Goal: Communication & Community: Answer question/provide support

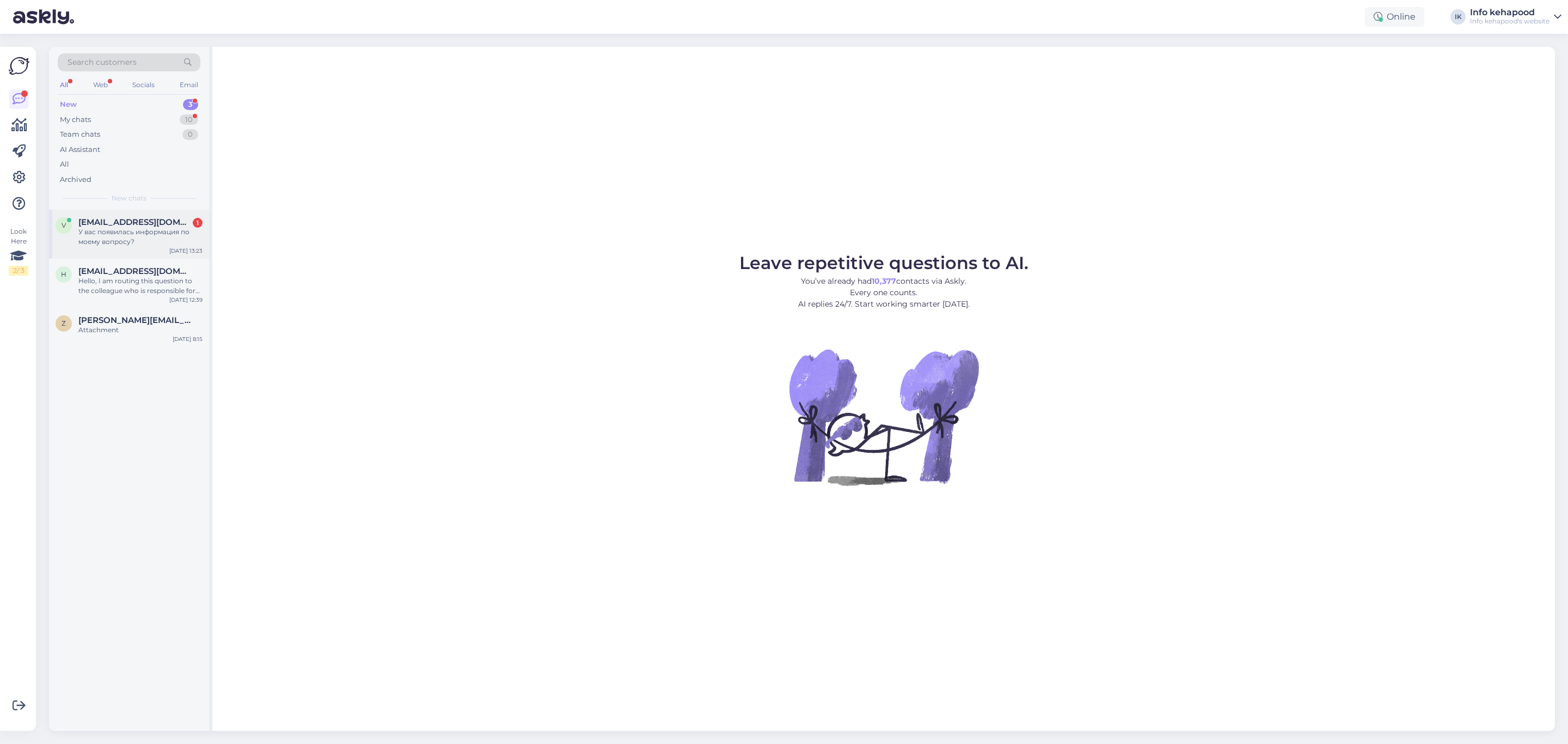
click at [155, 240] on div "У вас появилась информация по моему вопросу?" at bounding box center [141, 237] width 124 height 20
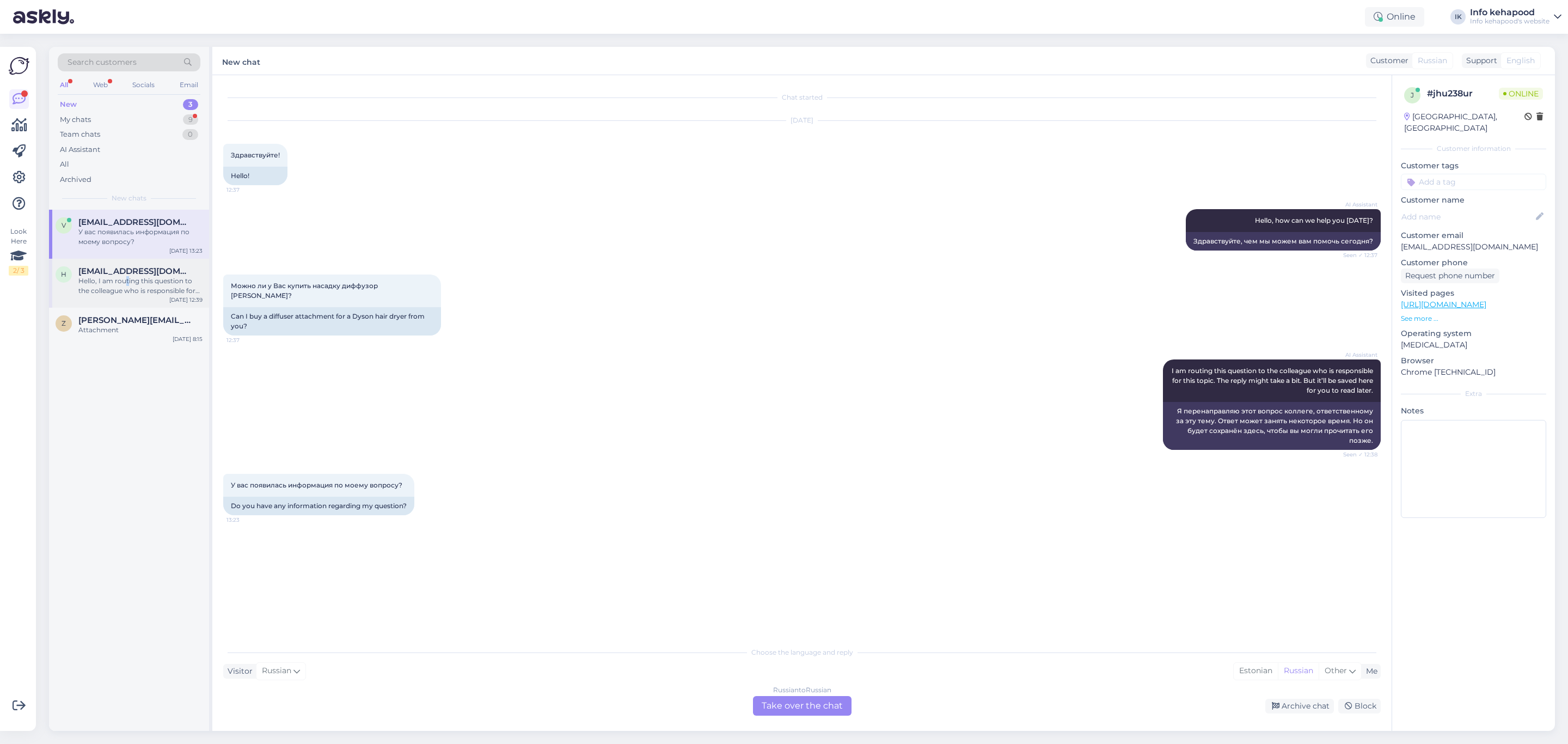
click at [127, 276] on div "Hello, I am routing this question to the colleague who is responsible for this …" at bounding box center [141, 286] width 124 height 20
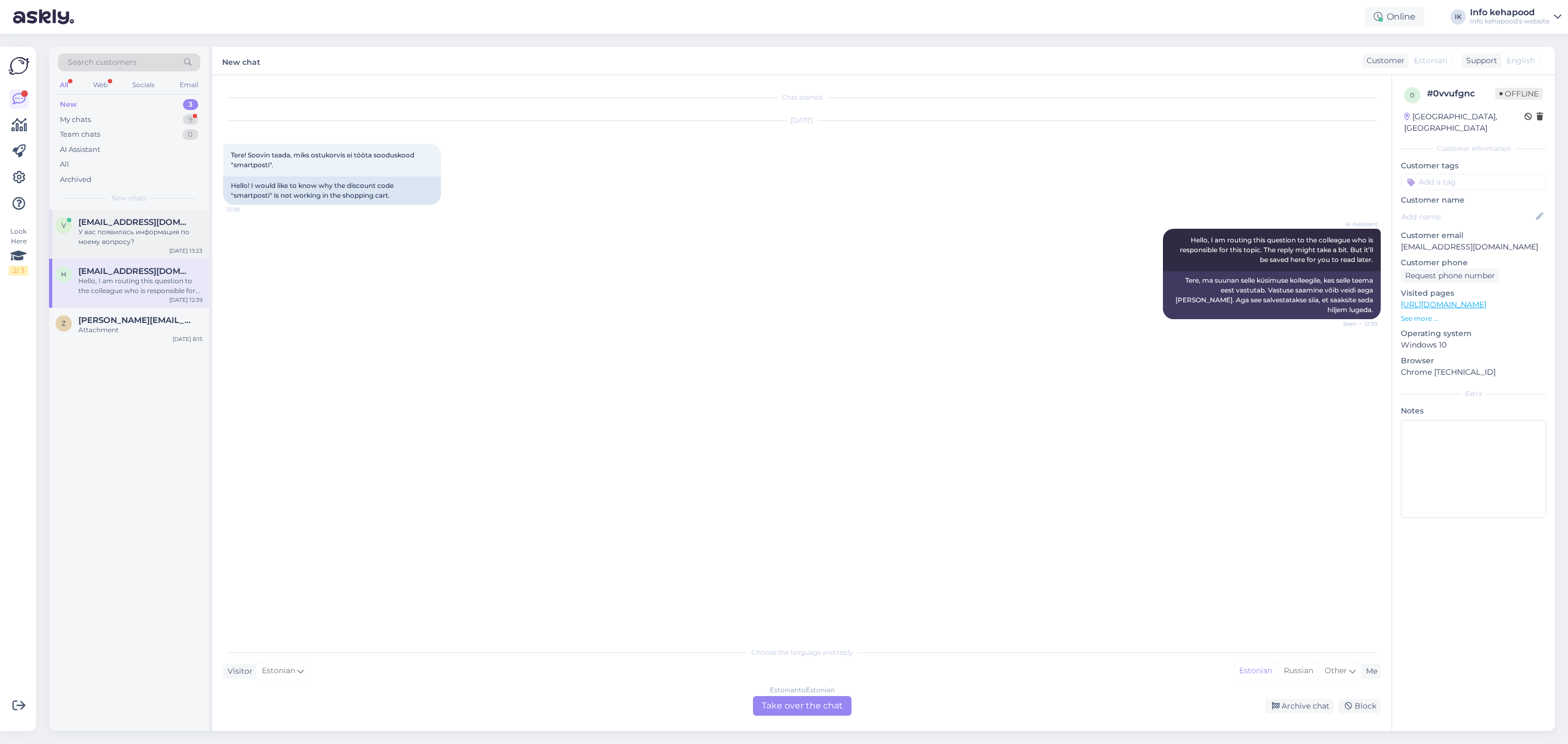
click at [138, 234] on div "У вас появилась информация по моему вопросу?" at bounding box center [141, 237] width 124 height 20
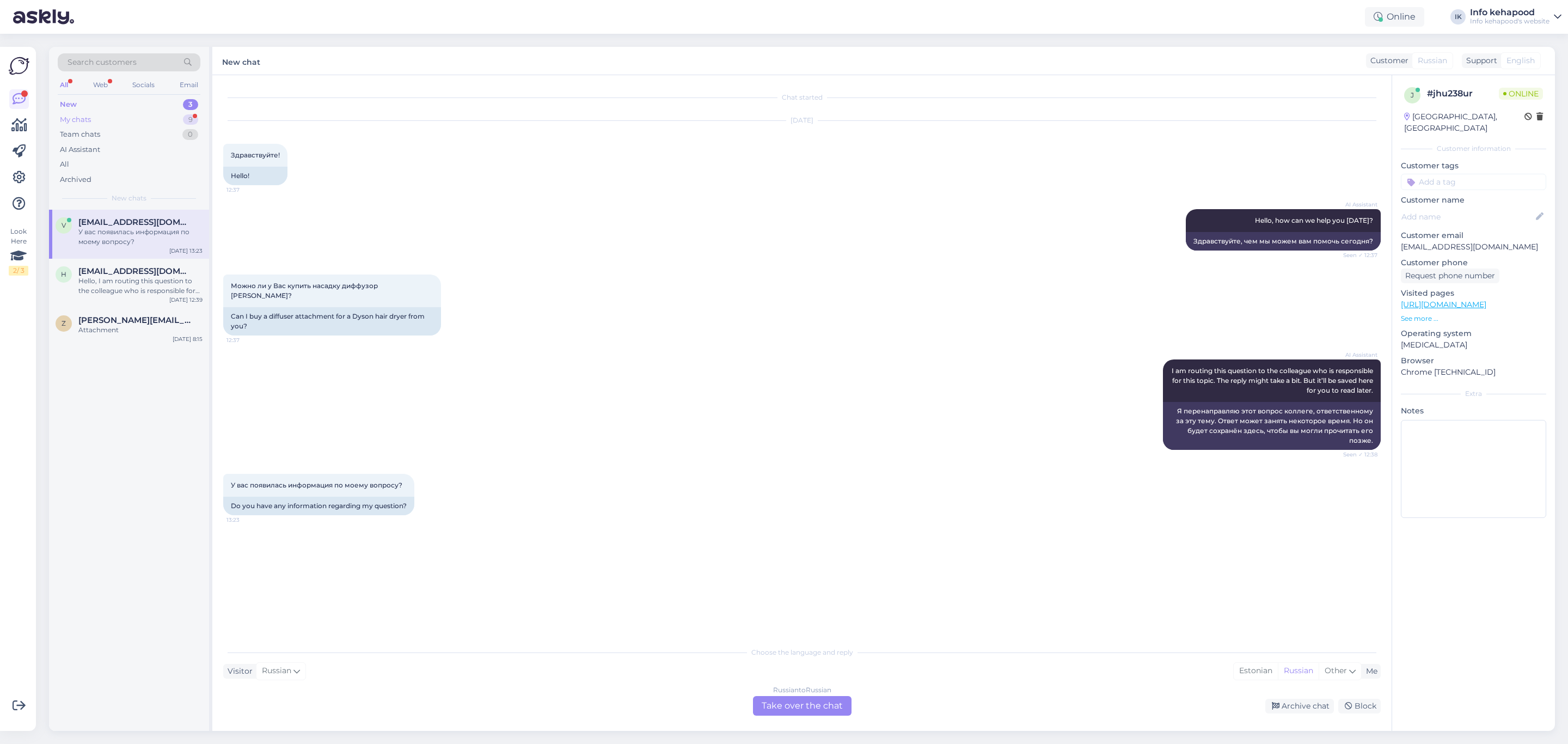
click at [141, 116] on div "My chats 9" at bounding box center [129, 120] width 143 height 15
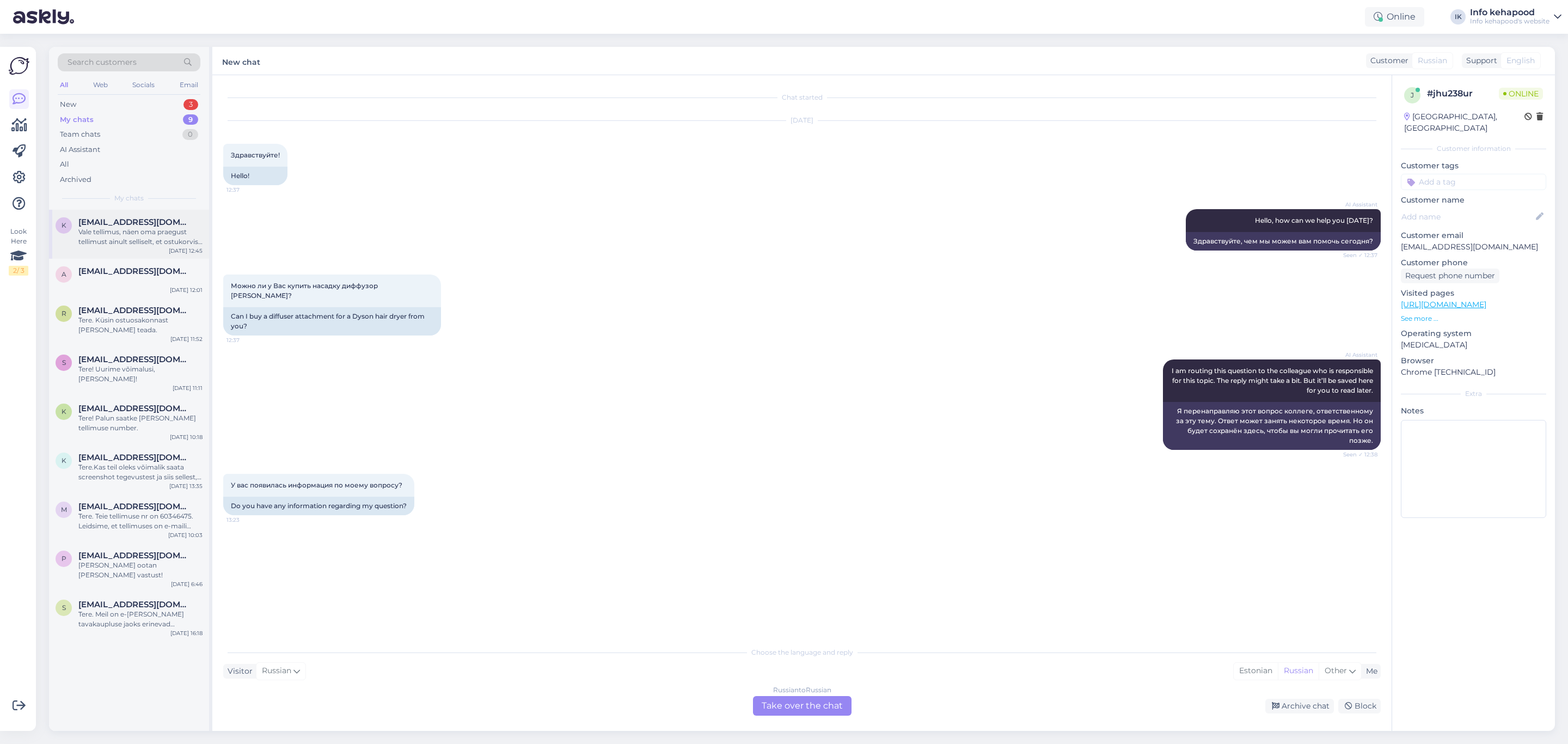
click at [187, 240] on div "Vale tellimus, näen oma praegust tellimust ainult selliselt, et ostukorvis on 6…" at bounding box center [141, 237] width 124 height 20
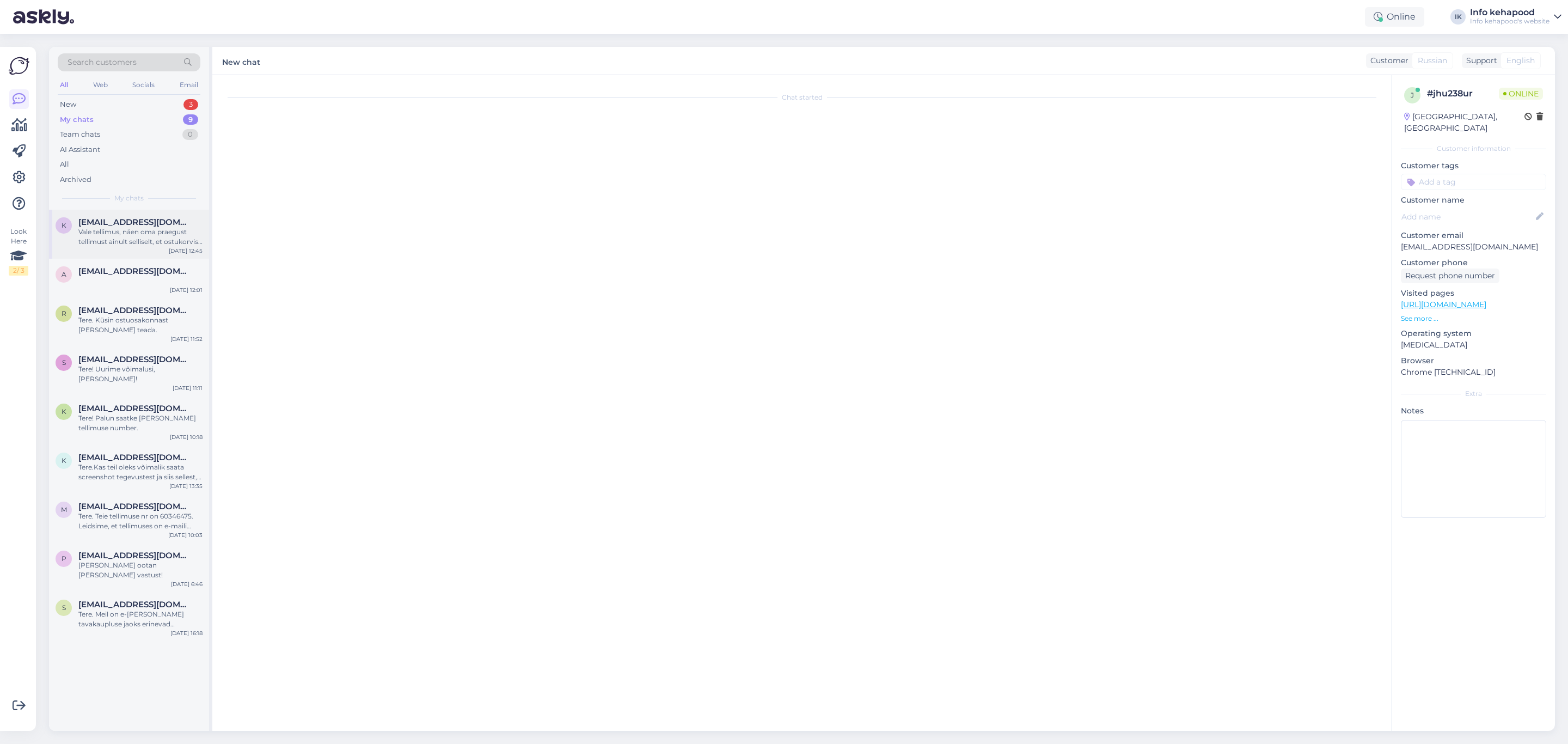
scroll to position [159, 0]
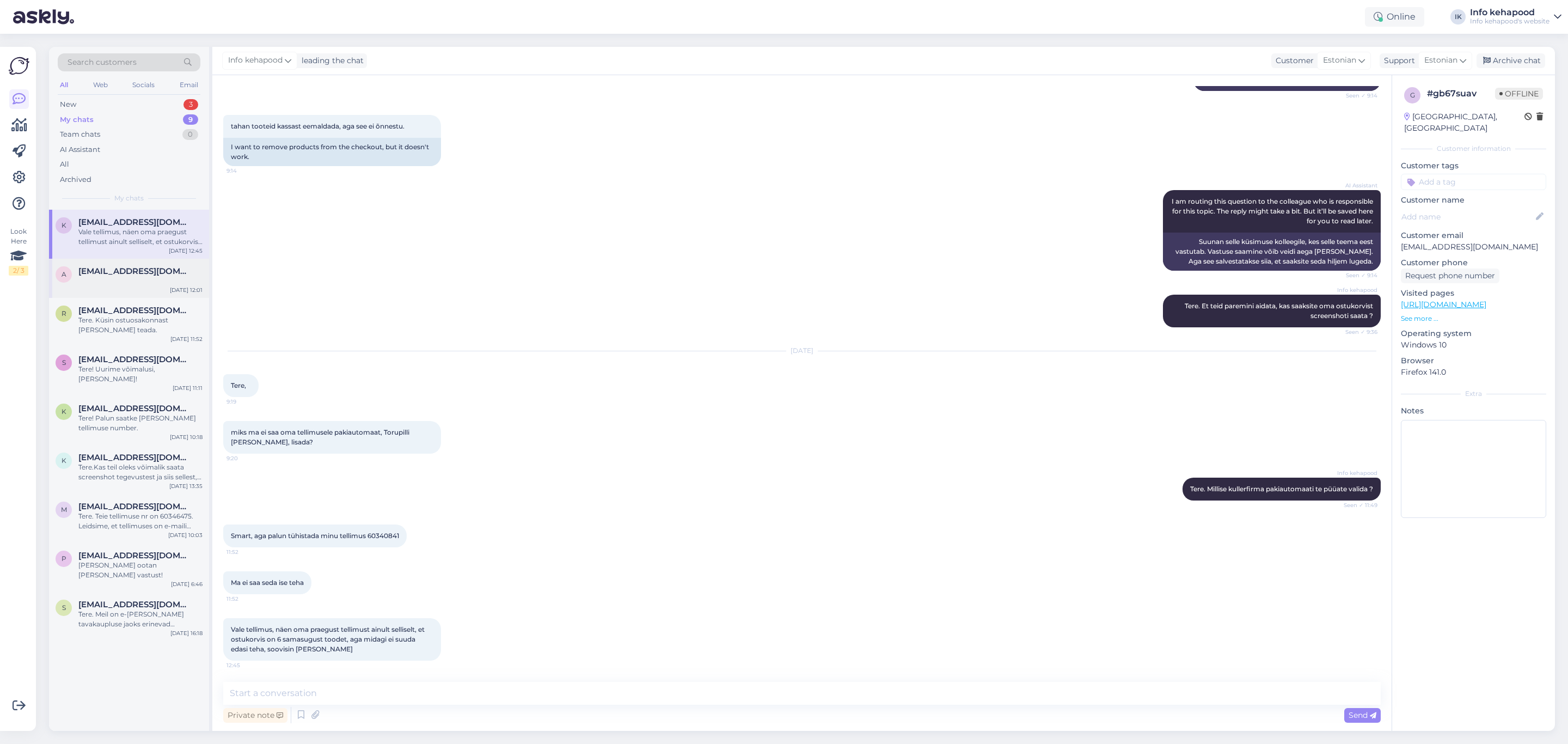
click at [118, 261] on div "a [EMAIL_ADDRESS][DOMAIN_NAME] [DATE] 12:01" at bounding box center [129, 278] width 160 height 39
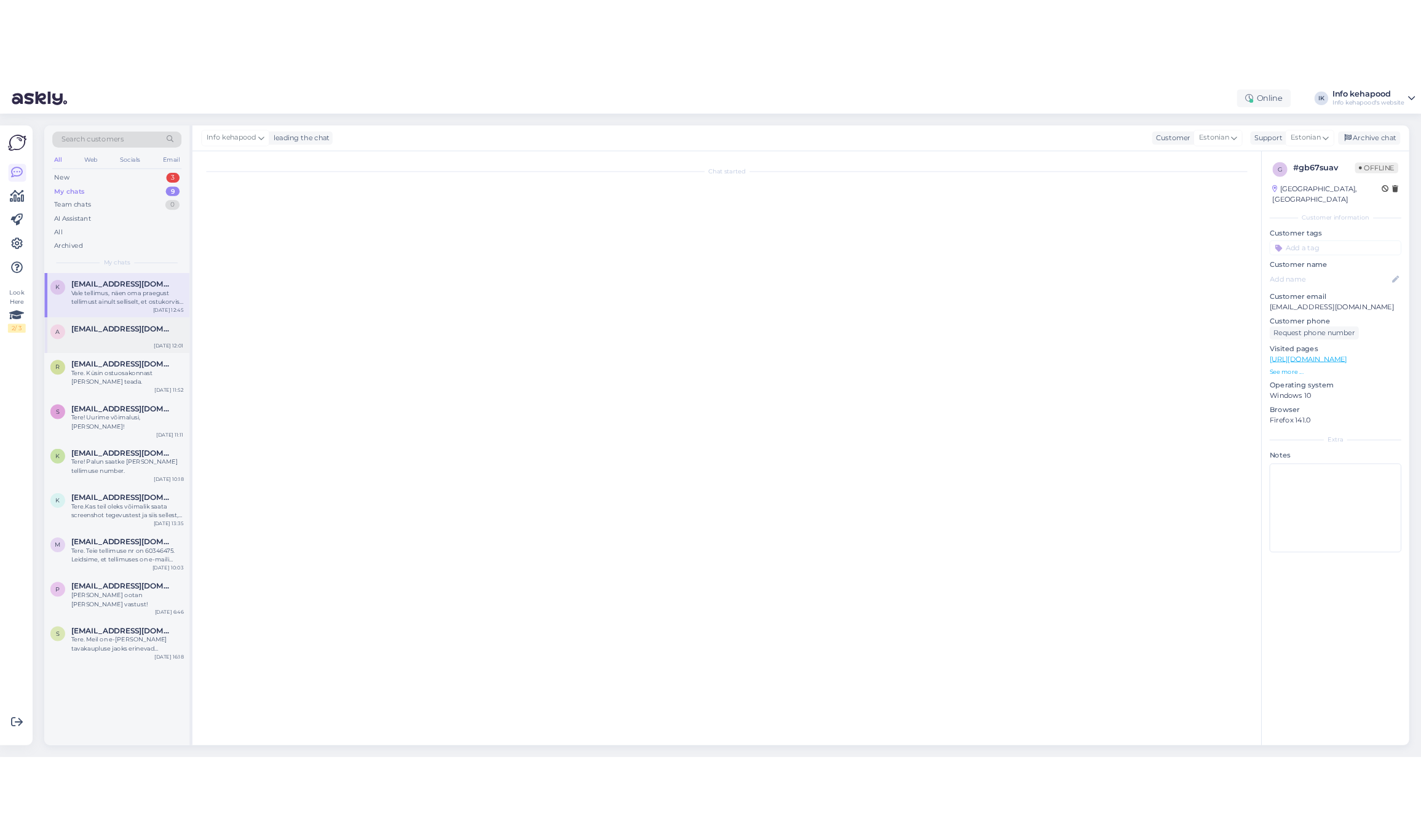
scroll to position [0, 0]
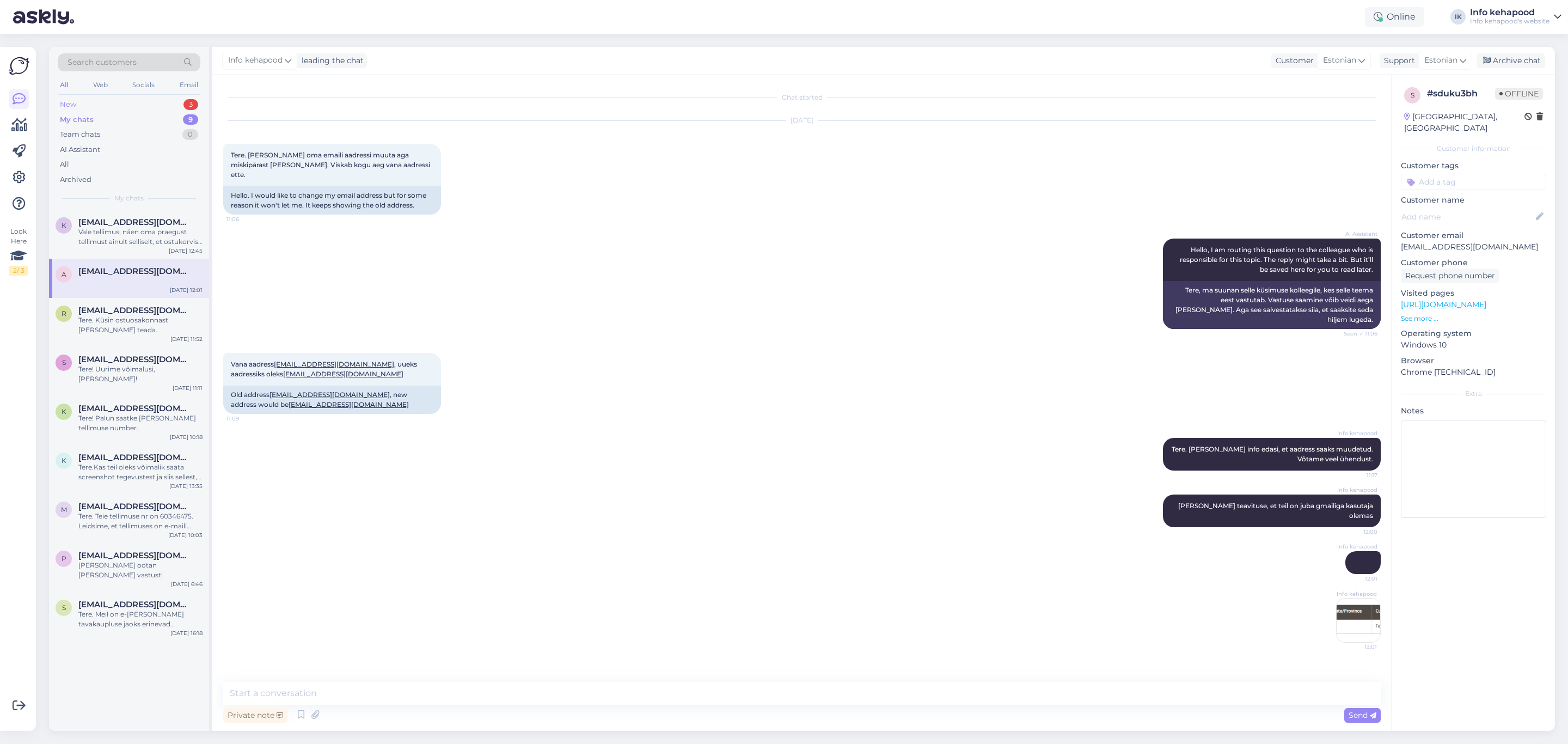
click at [131, 108] on div "New 3" at bounding box center [129, 105] width 143 height 15
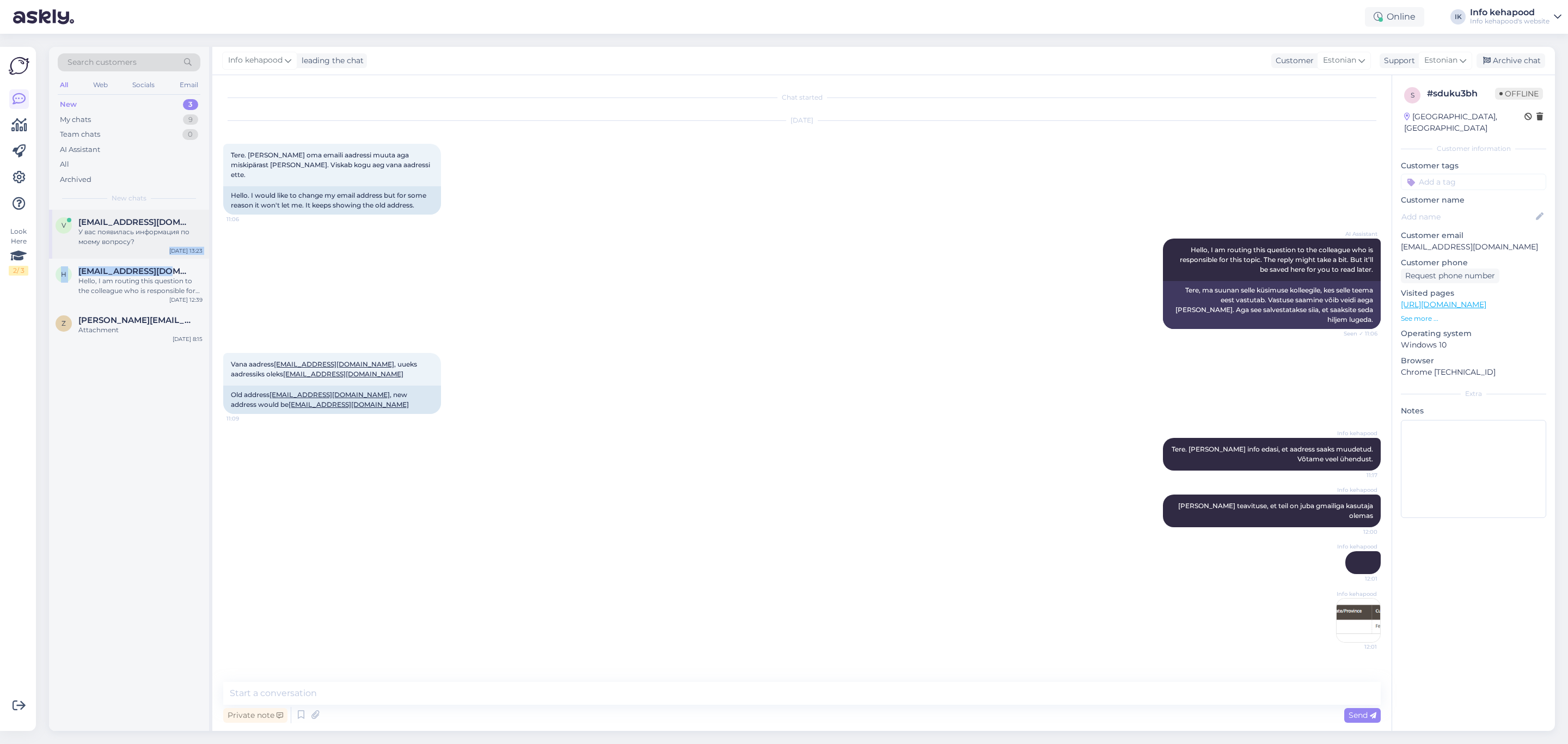
click at [163, 258] on div "v [EMAIL_ADDRESS][DOMAIN_NAME] У вас появилась информация по моему вопросу? [DA…" at bounding box center [129, 278] width 160 height 138
click at [160, 234] on div "У вас появилась информация по моему вопросу?" at bounding box center [141, 237] width 124 height 20
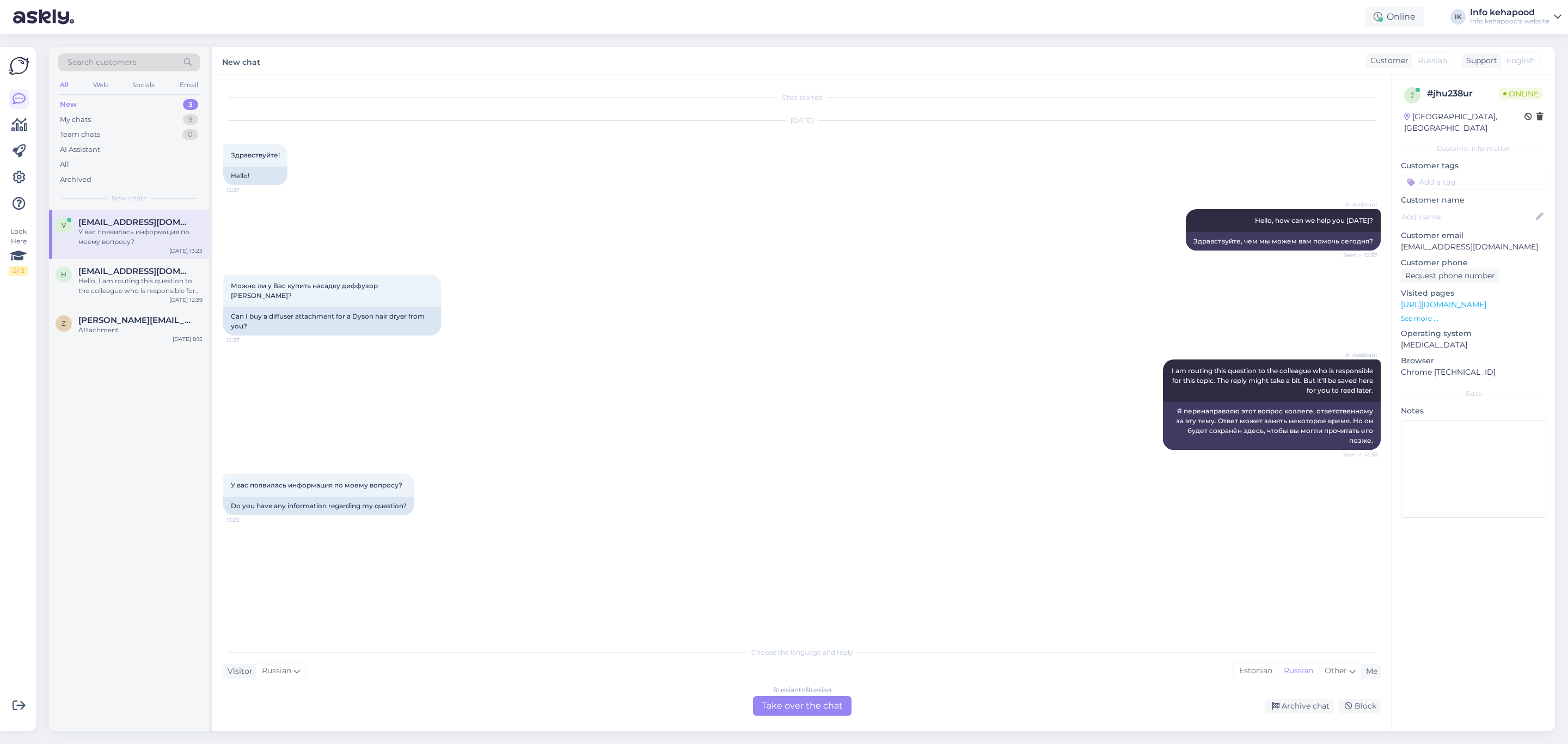
click at [160, 234] on div "У вас появилась информация по моему вопросу?" at bounding box center [141, 237] width 124 height 20
click at [455, 566] on div "Chat started [DATE] Здравствуйте! 12:37 Hello! AI Assistant Hello, how can we h…" at bounding box center [807, 358] width 1168 height 545
click at [821, 711] on div "Russian to Russian Take over the chat" at bounding box center [802, 706] width 99 height 20
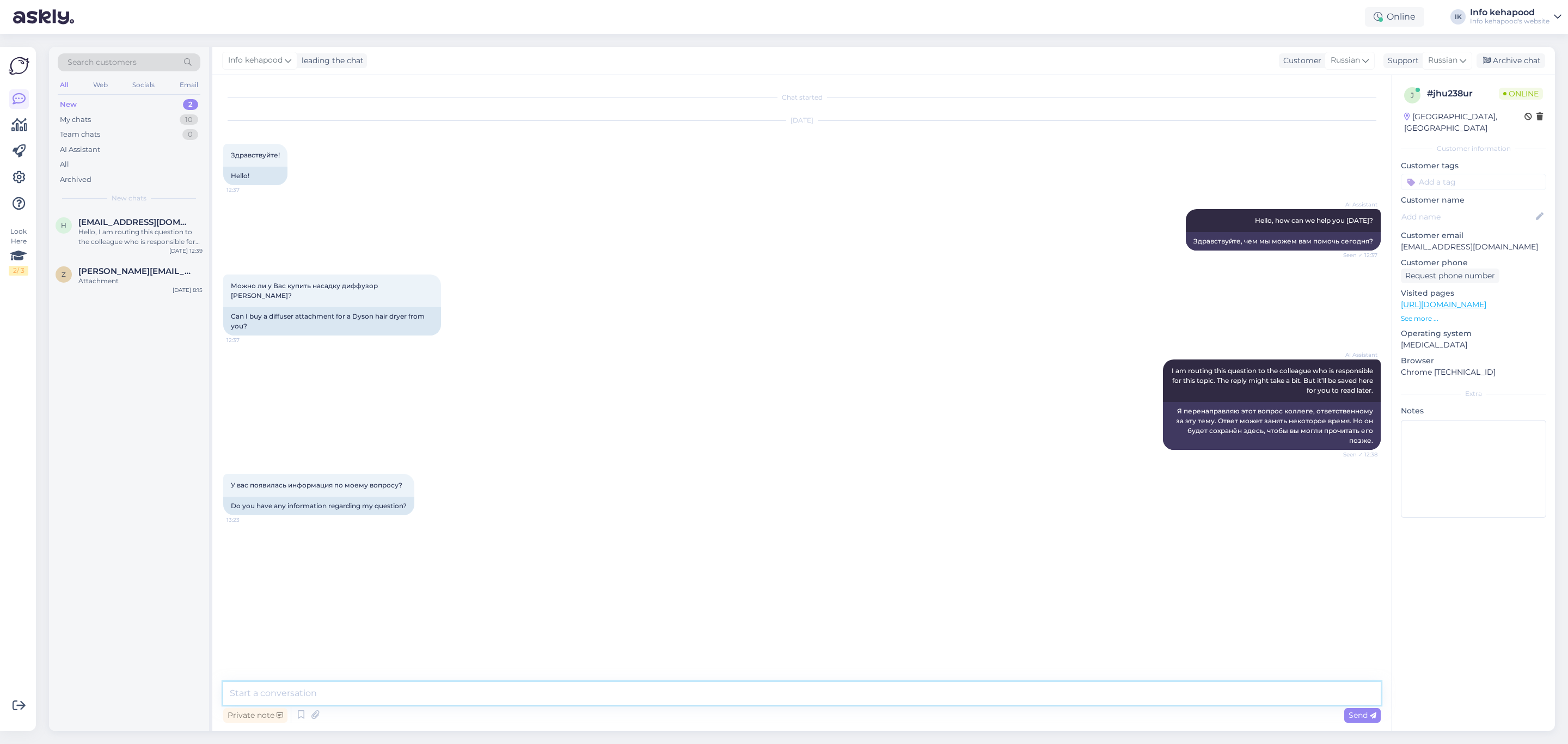
click at [251, 693] on textarea at bounding box center [802, 693] width 1158 height 23
paste textarea "Tere! Aitäh [PERSON_NAME] päringu eest. Dysoni difuusori otsikut me eraldi ei m…"
click at [346, 676] on textarea "Tere! Aitäh [PERSON_NAME] päringu eest. Dysoni difuusori otsikut me eraldi ei m…" at bounding box center [802, 686] width 1158 height 36
drag, startPoint x: 722, startPoint y: 697, endPoint x: 525, endPoint y: 697, distance: 197.0
click at [525, 697] on textarea "Tere! Aitäh [PERSON_NAME] päringu eest. Dysoni difuusori otsikut me eraldi ei m…" at bounding box center [802, 686] width 1158 height 36
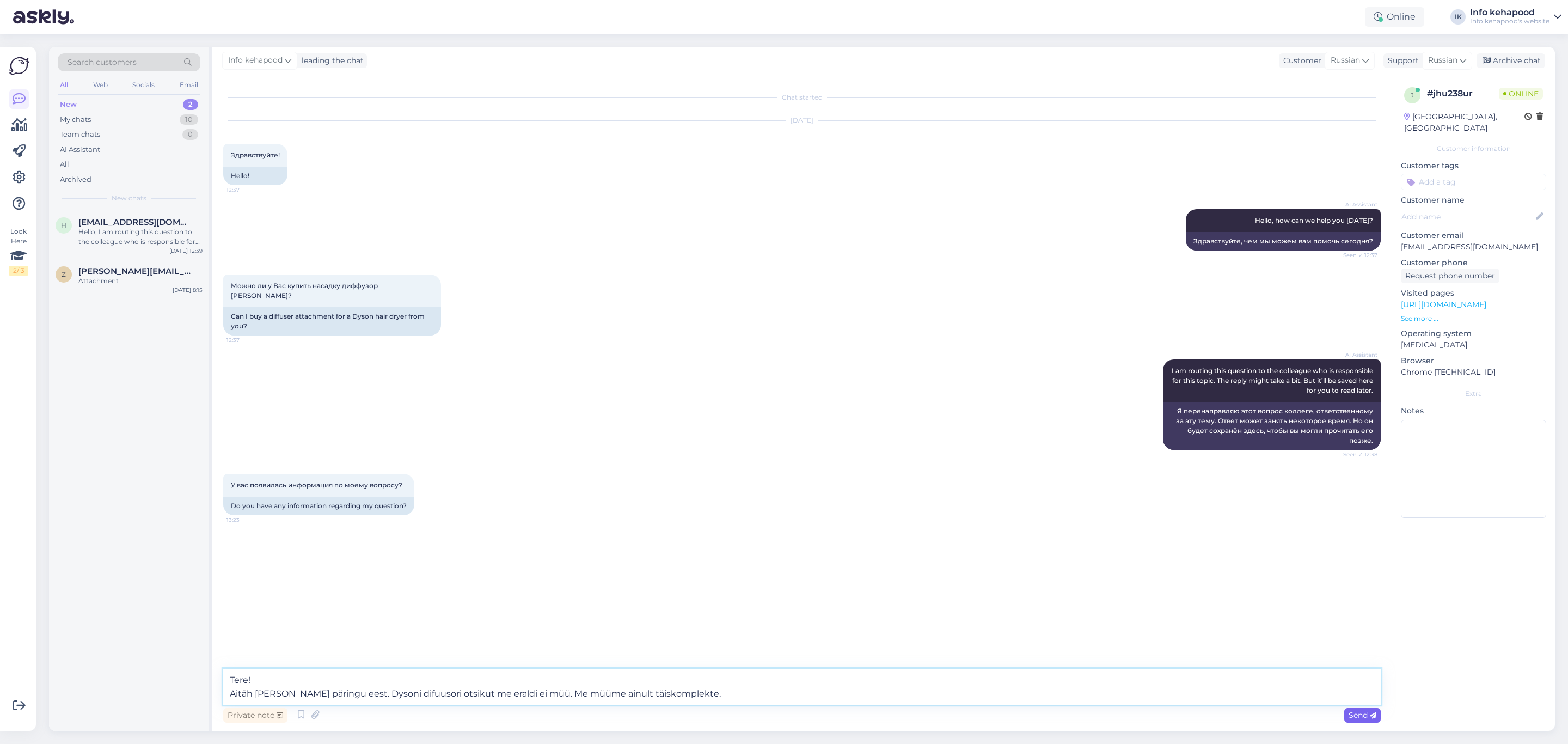
type textarea "Tere! Aitäh [PERSON_NAME] päringu eest. Dysoni difuusori otsikut me eraldi ei m…"
click at [1353, 716] on span "Send" at bounding box center [1362, 715] width 28 height 10
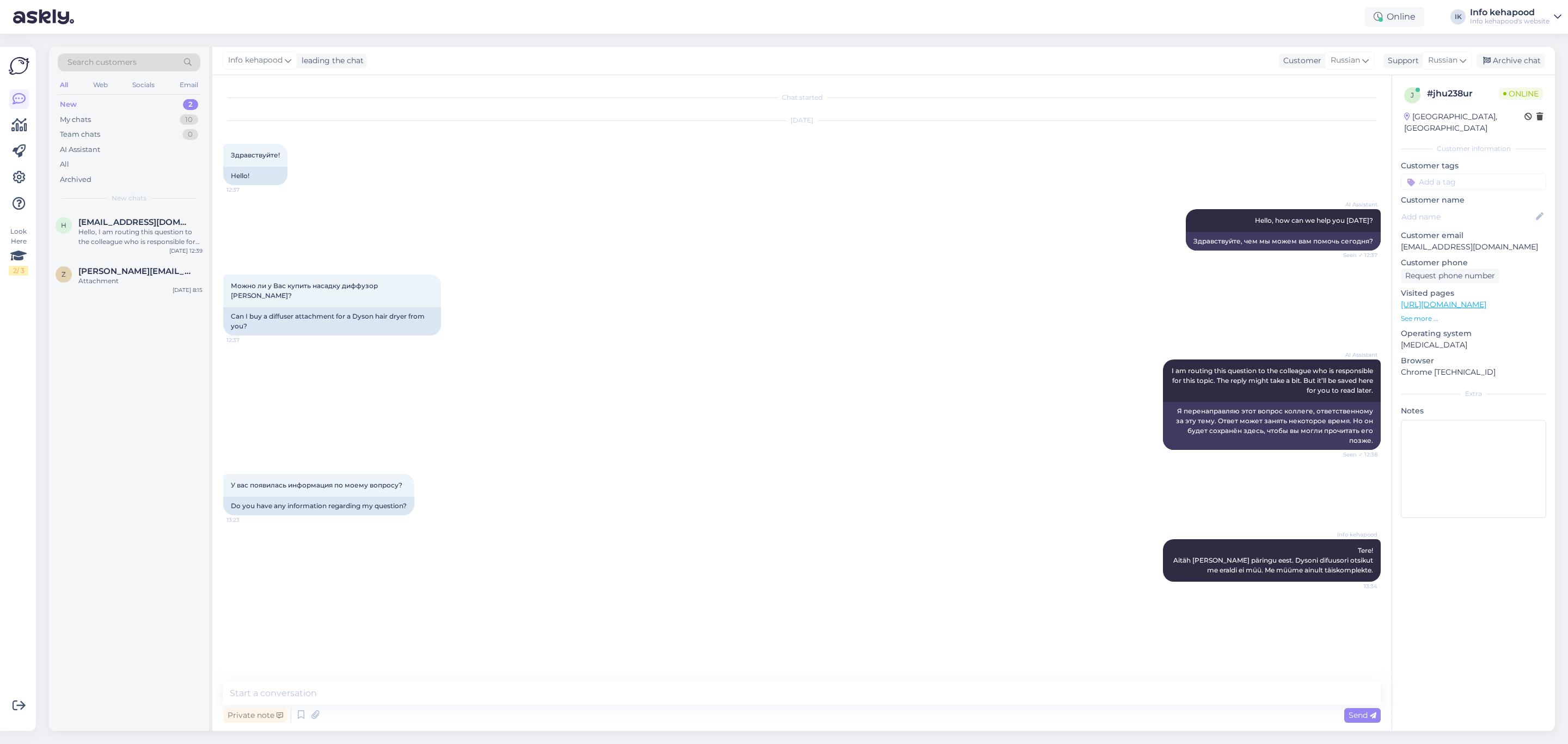
click at [154, 108] on div "New 2" at bounding box center [129, 105] width 143 height 15
click at [123, 232] on div "Hello, I am routing this question to the colleague who is responsible for this …" at bounding box center [141, 237] width 124 height 20
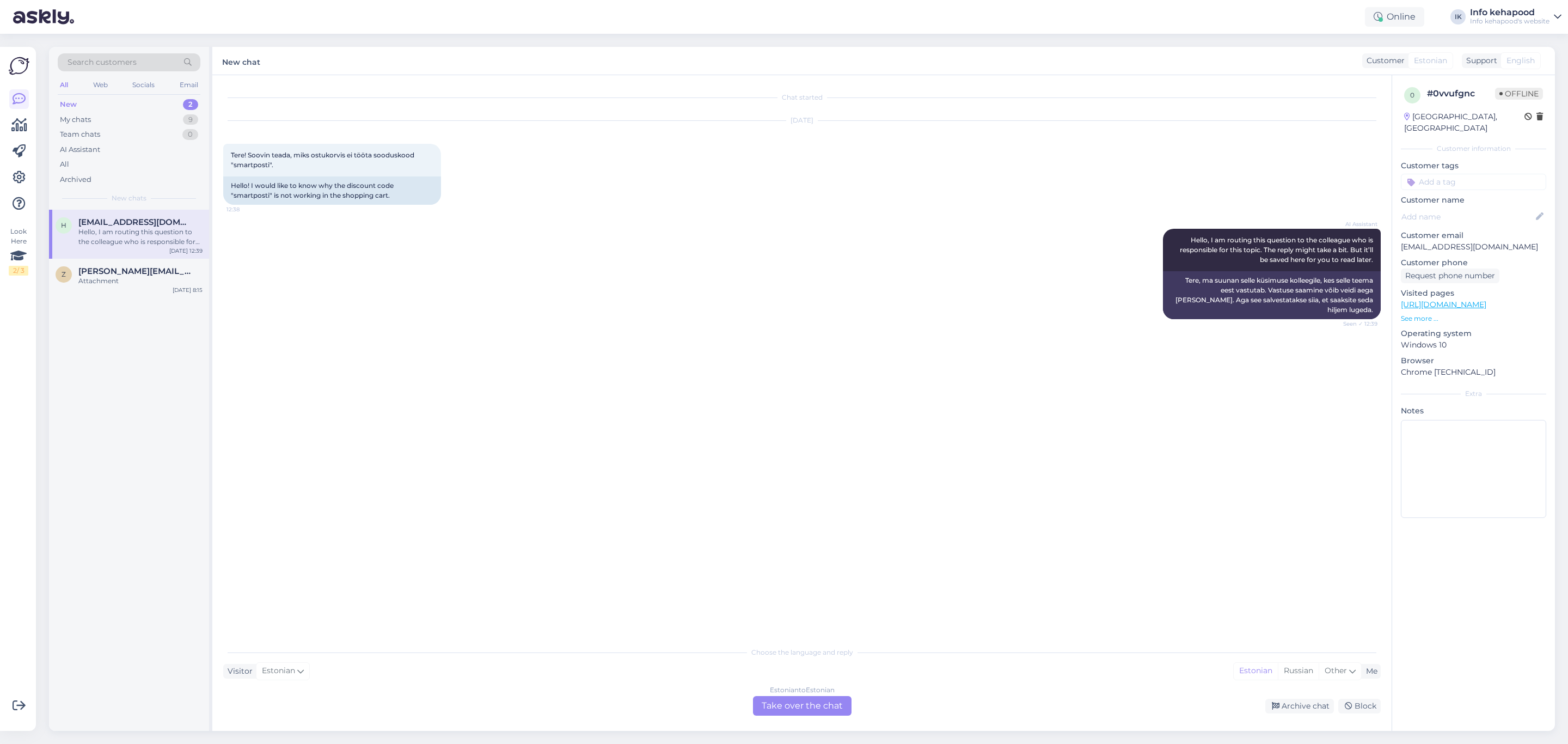
click at [719, 503] on div "Chat started [DATE] Tere! Soovin teada, miks ostukorvis ei tööta sooduskood "sm…" at bounding box center [807, 358] width 1168 height 545
